Goal: Use online tool/utility

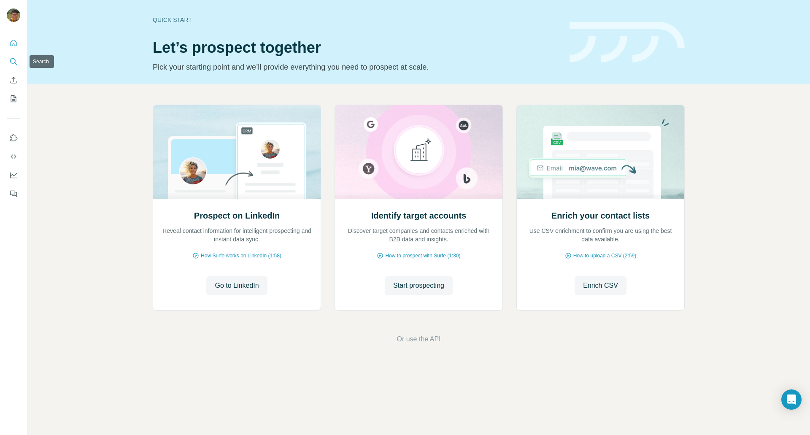
click at [12, 66] on button "Search" at bounding box center [14, 61] width 14 height 15
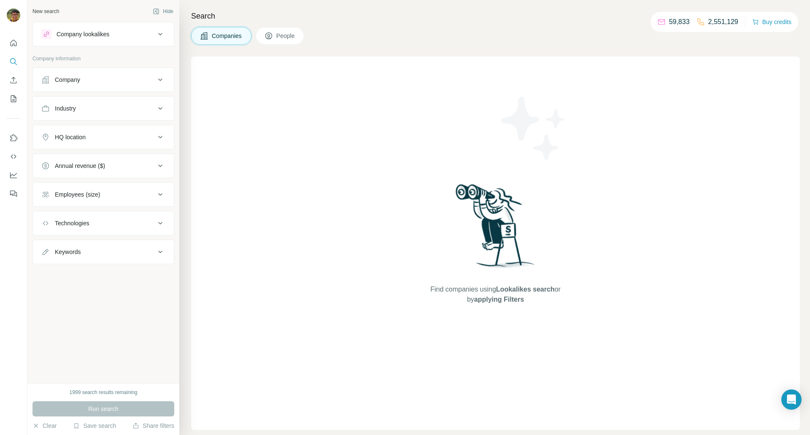
click at [85, 73] on button "Company" at bounding box center [103, 80] width 141 height 20
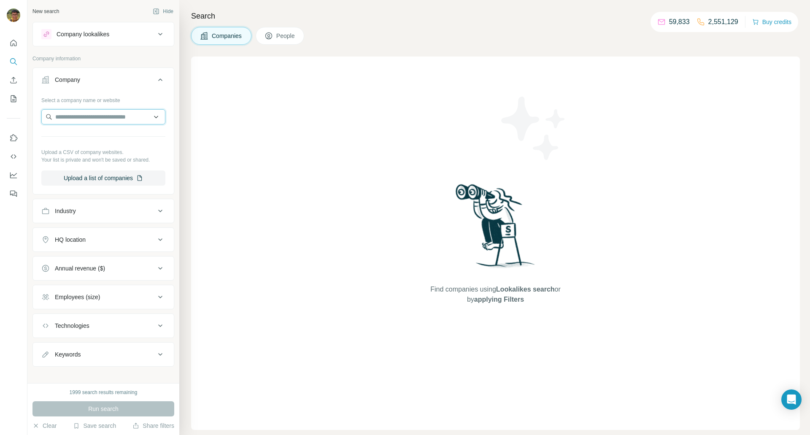
click at [86, 118] on input "text" at bounding box center [103, 116] width 124 height 15
paste input "**********"
type input "**********"
click at [129, 141] on div "學識 Hok6 [DOMAIN_NAME]" at bounding box center [103, 139] width 120 height 23
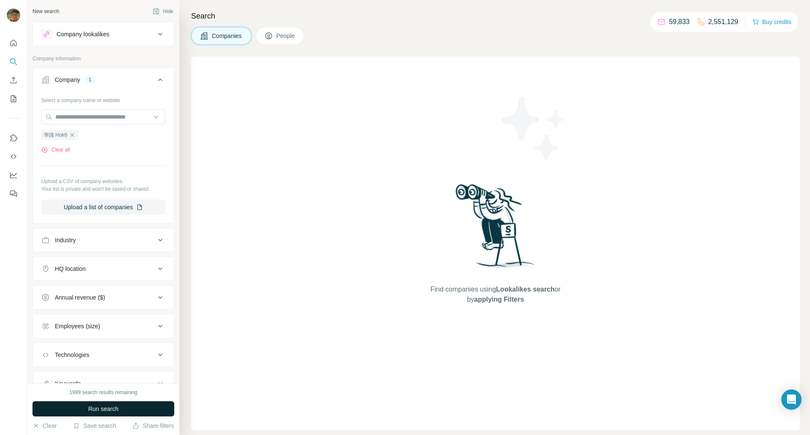
click at [116, 407] on span "Run search" at bounding box center [103, 409] width 30 height 8
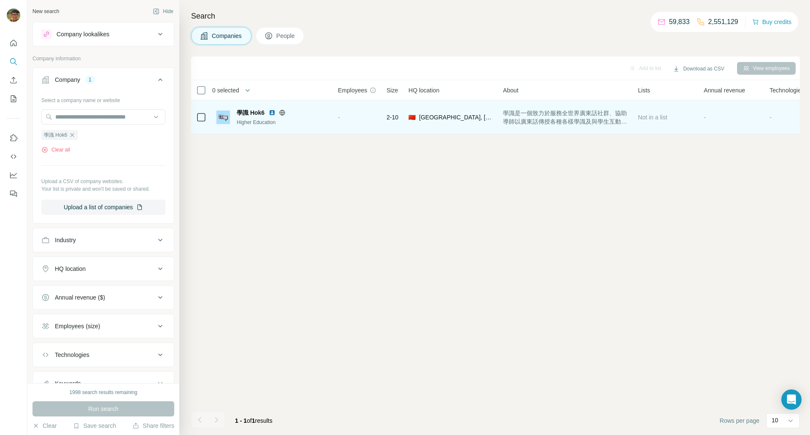
click at [249, 114] on span "學識 Hok6" at bounding box center [251, 112] width 28 height 8
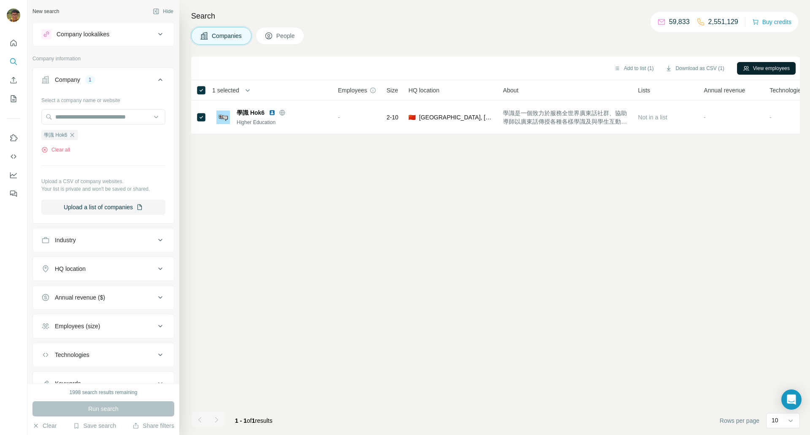
click at [791, 67] on button "View employees" at bounding box center [766, 68] width 59 height 13
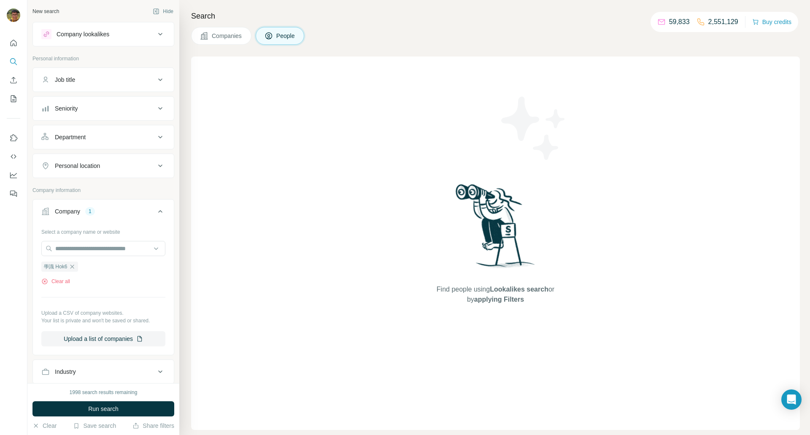
click at [229, 39] on span "Companies" at bounding box center [227, 36] width 31 height 8
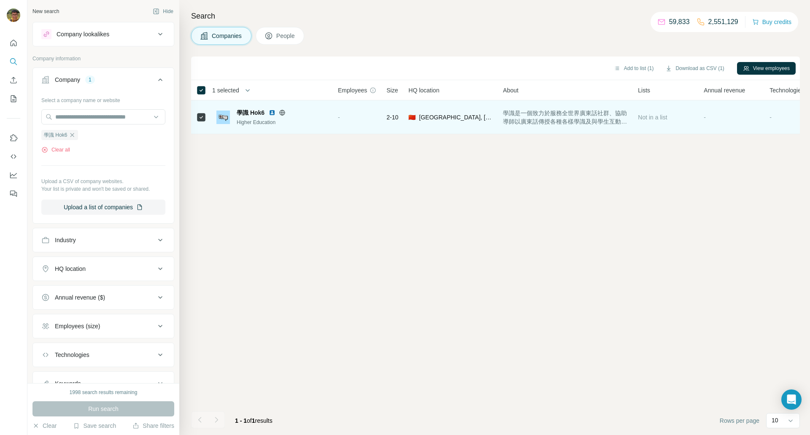
click at [272, 113] on img at bounding box center [272, 112] width 7 height 7
